Goal: Information Seeking & Learning: Learn about a topic

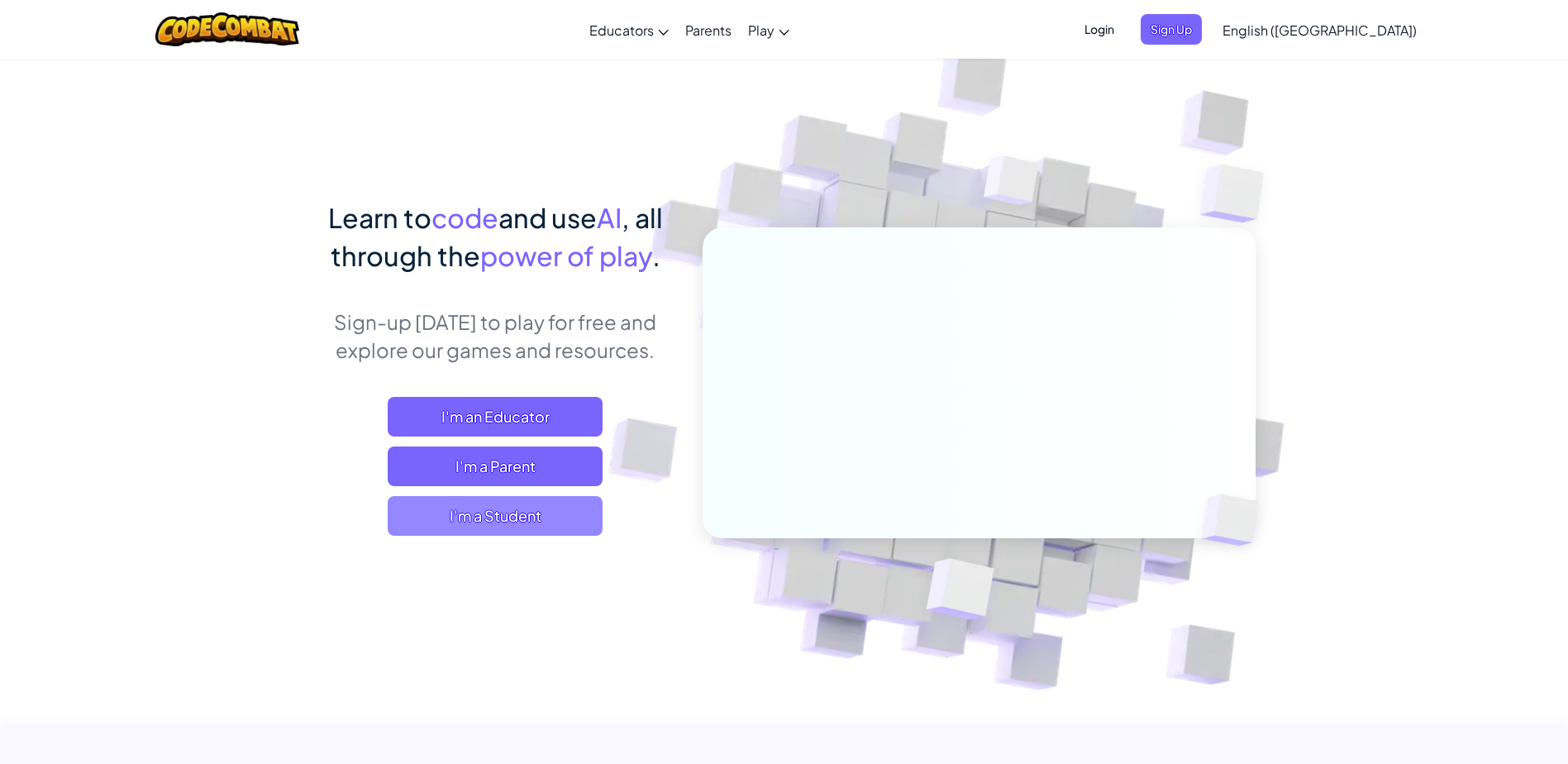
click at [527, 533] on span "I'm a Student" at bounding box center [495, 515] width 215 height 39
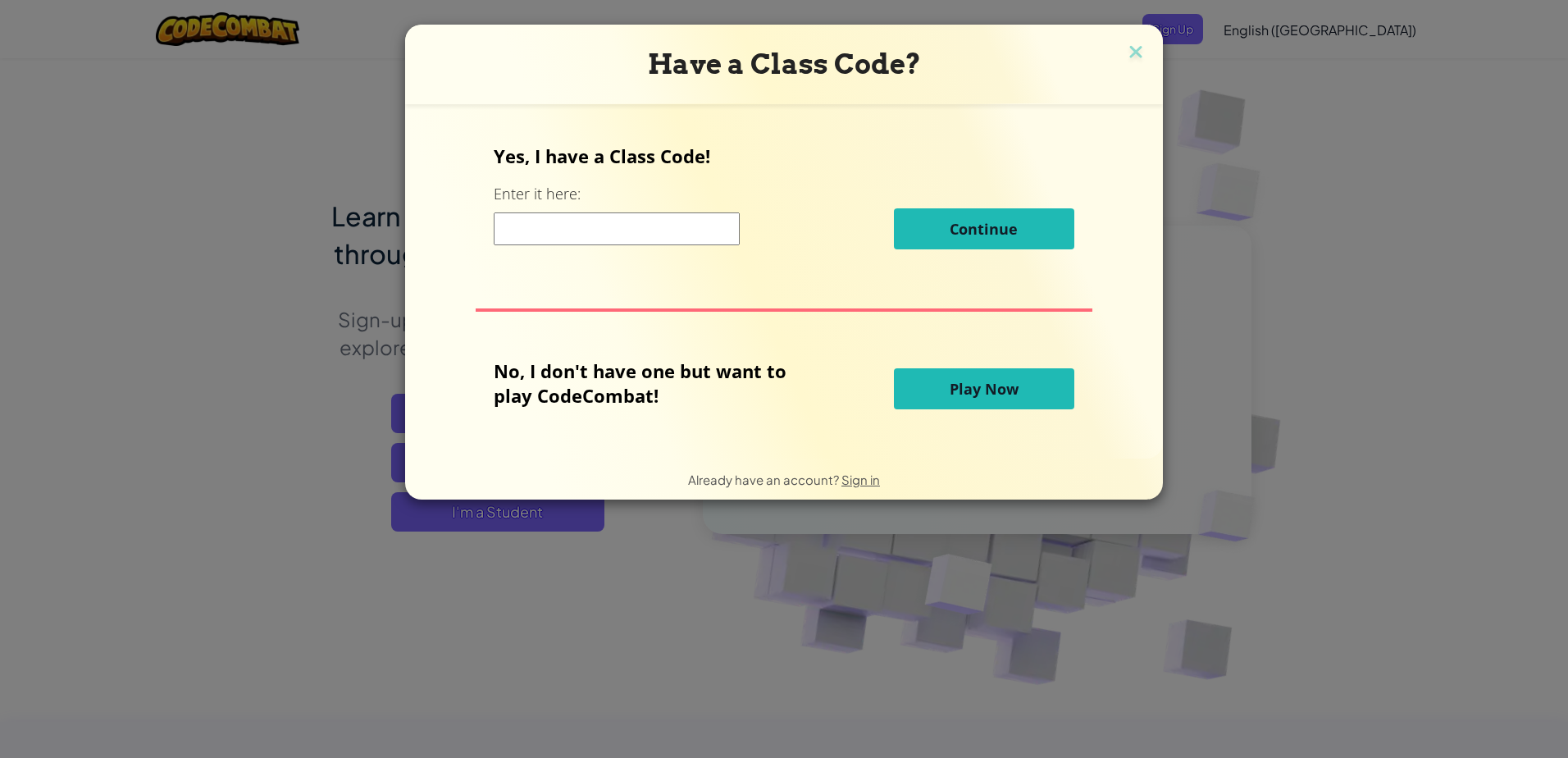
click at [812, 566] on div "Have a Class Code? Yes, I have a Class Code! Enter it here: Continue No, I don'…" at bounding box center [784, 379] width 1568 height 758
click at [973, 405] on button "Play Now" at bounding box center [983, 389] width 180 height 41
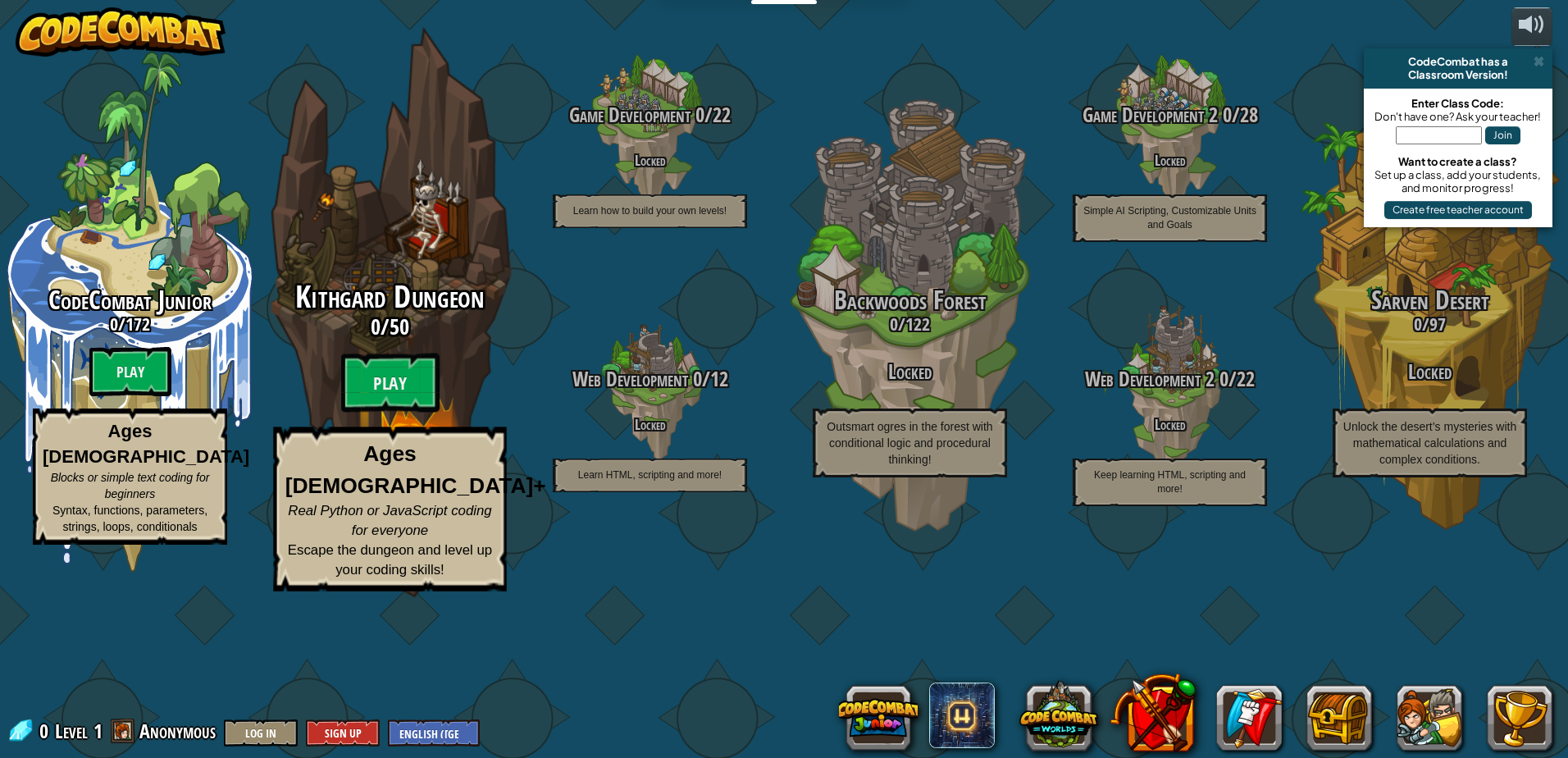
click at [469, 320] on div "Kithgard Dungeon 0 / 50 Play Ages [DEMOGRAPHIC_DATA]+ Real Python or JavaScript…" at bounding box center [389, 312] width 311 height 624
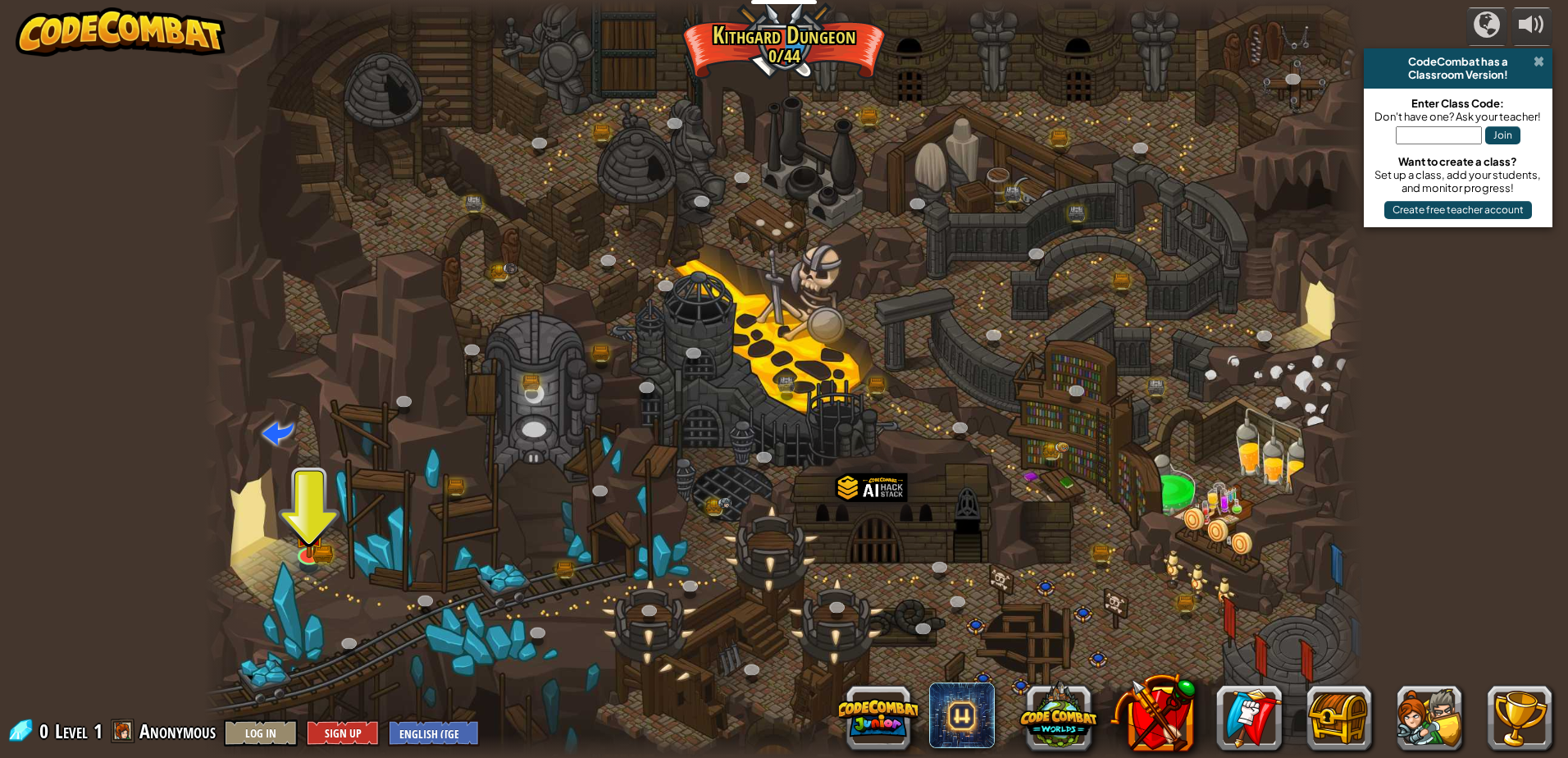
click at [1543, 61] on span at bounding box center [1539, 61] width 11 height 13
